Goal: Find contact information: Find contact information

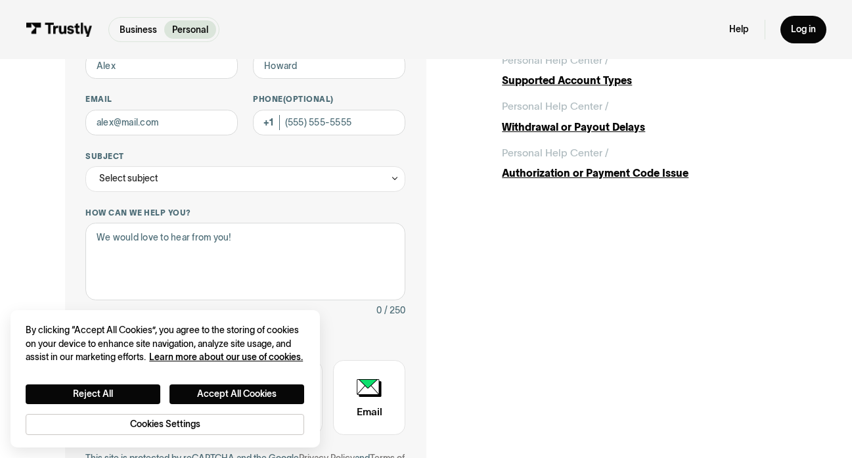
scroll to position [139, 0]
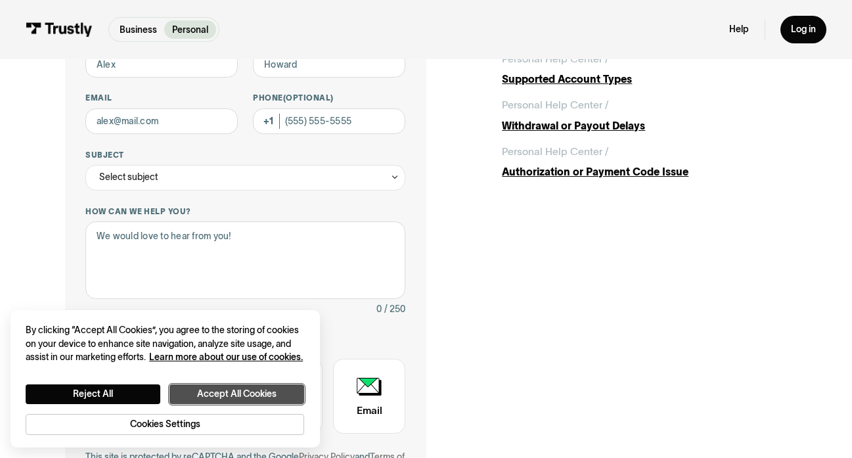
click at [223, 397] on button "Accept All Cookies" at bounding box center [236, 393] width 135 height 19
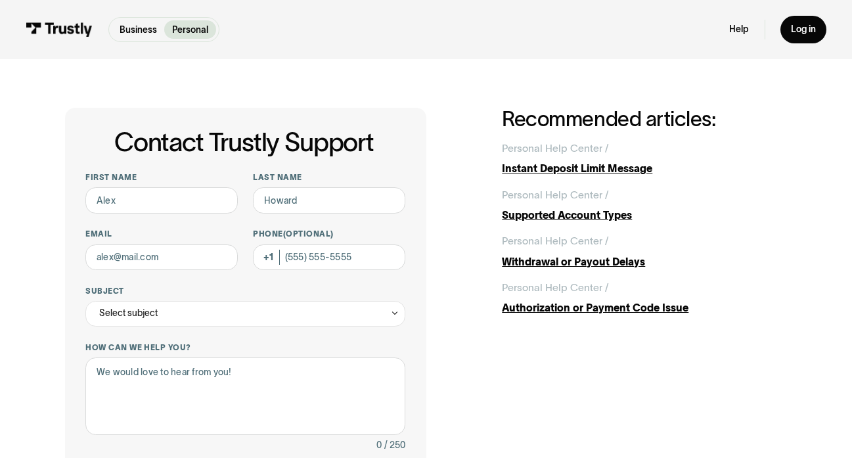
scroll to position [0, 0]
